Goal: Task Accomplishment & Management: Use online tool/utility

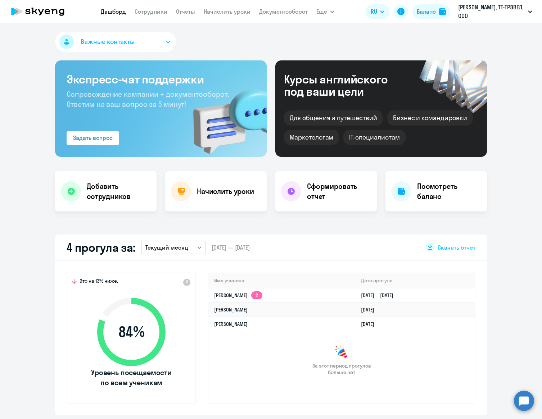
select select "30"
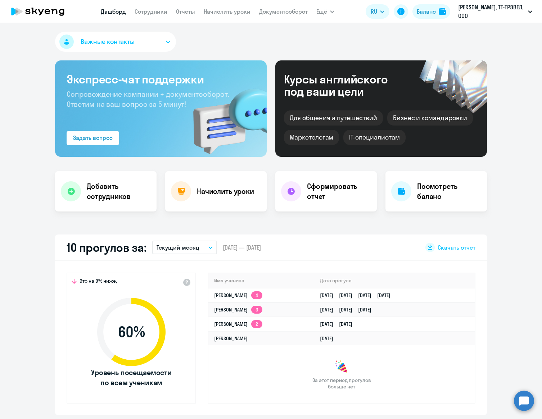
select select "30"
click at [214, 13] on link "Начислить уроки" at bounding box center [227, 11] width 47 height 7
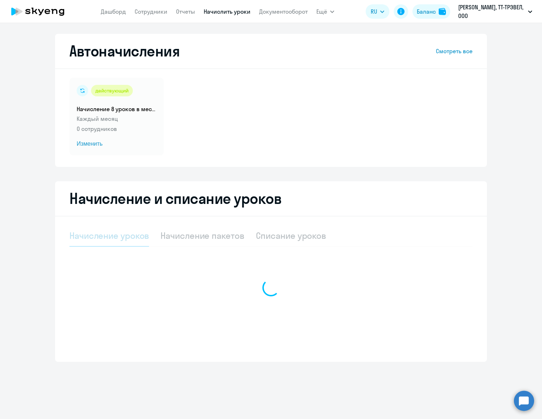
select select "10"
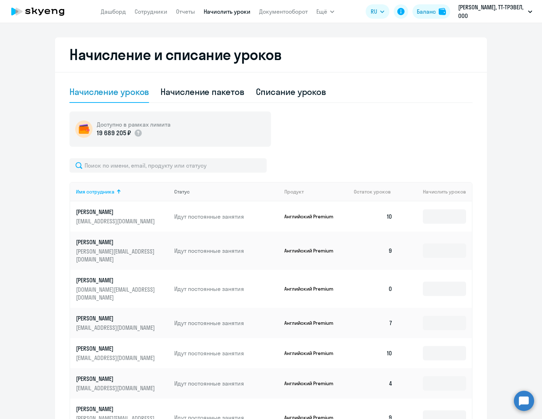
scroll to position [145, 0]
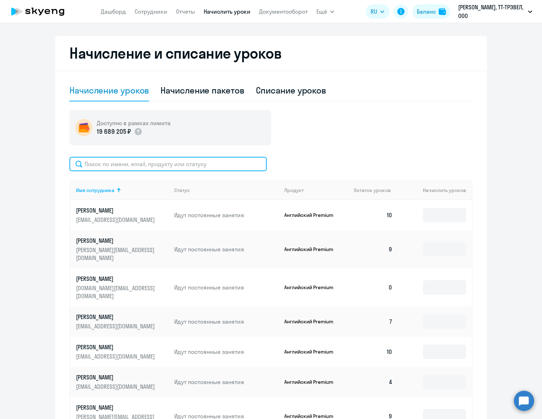
click at [171, 161] on input "text" at bounding box center [167, 164] width 197 height 14
paste input "Кузнецову"
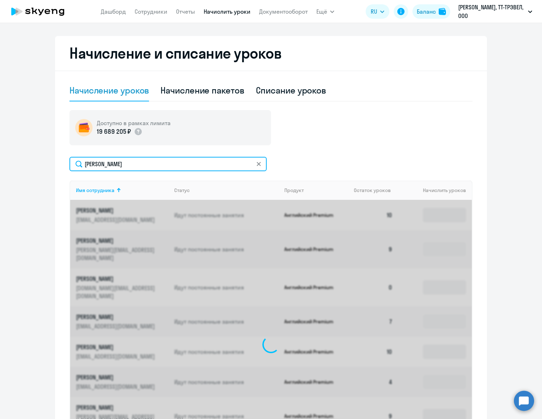
scroll to position [75, 0]
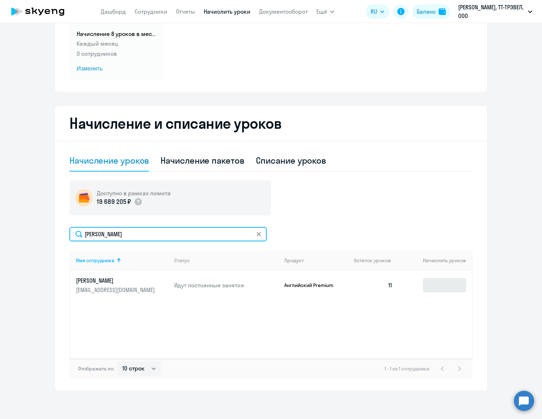
type input "Кузнецов"
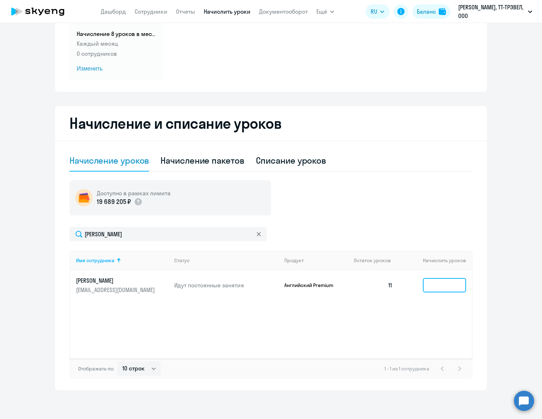
click at [456, 290] on input at bounding box center [444, 285] width 43 height 14
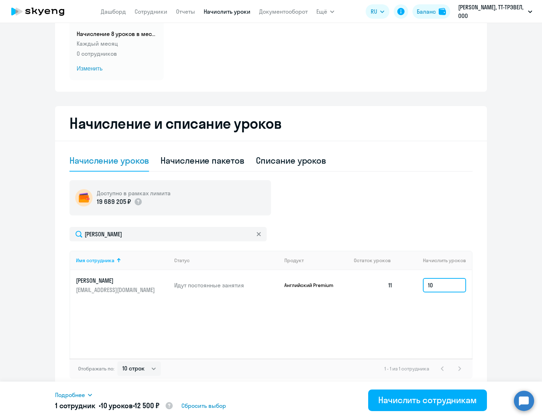
type input "10"
click at [83, 396] on span "Подробнее" at bounding box center [70, 395] width 30 height 9
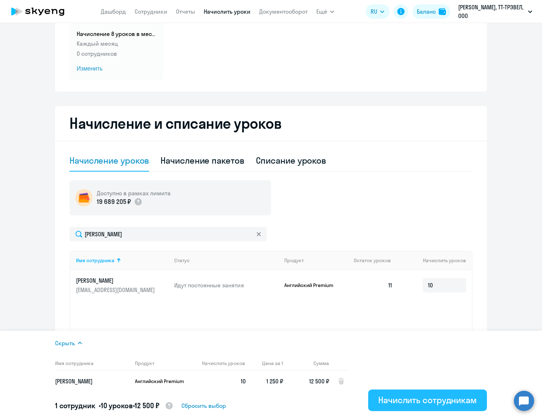
click at [408, 399] on div "Начислить сотрудникам" at bounding box center [427, 400] width 99 height 12
